Goal: Information Seeking & Learning: Learn about a topic

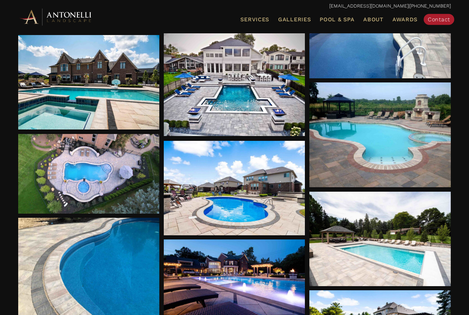
scroll to position [671, 0]
click at [405, 151] on div at bounding box center [379, 134] width 141 height 105
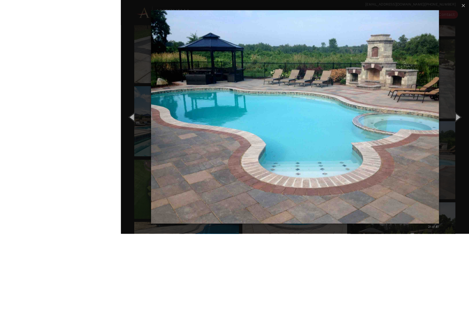
scroll to position [668, 0]
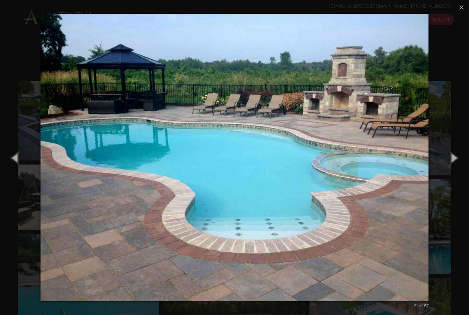
click at [459, 8] on span "×" at bounding box center [461, 7] width 5 height 11
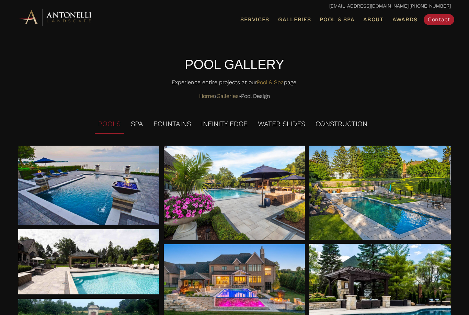
scroll to position [0, 0]
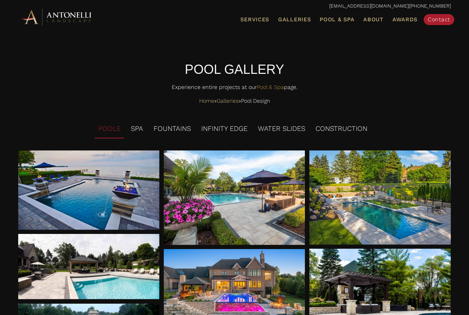
click at [340, 23] on link "Pool & Spa" at bounding box center [337, 19] width 40 height 9
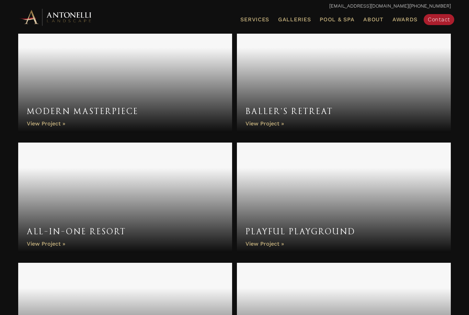
scroll to position [1881, 0]
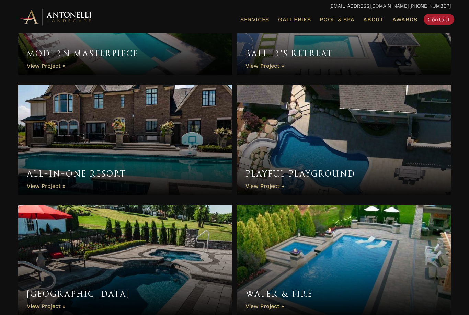
click at [58, 191] on link "All-In-One Resort" at bounding box center [125, 140] width 214 height 110
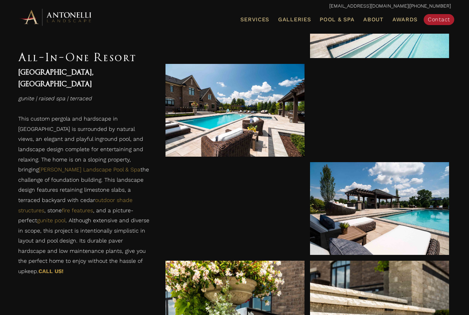
scroll to position [520, 0]
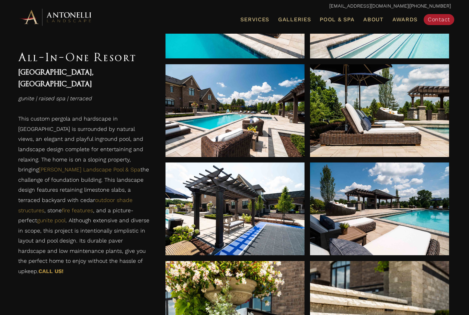
click at [284, 51] on div at bounding box center [234, 12] width 139 height 93
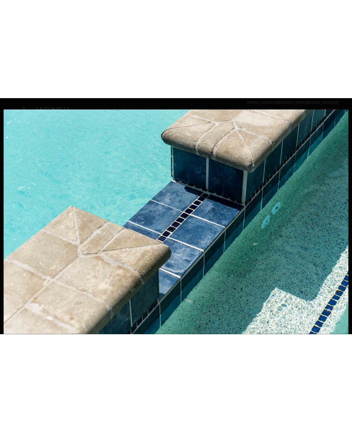
scroll to position [461, 0]
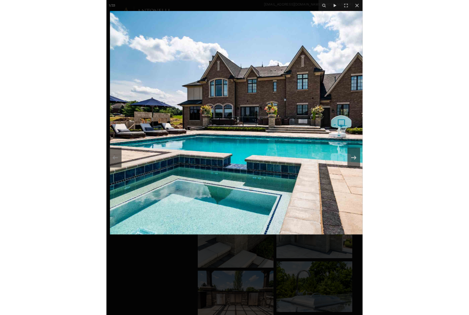
scroll to position [520, 0]
